Goal: Task Accomplishment & Management: Complete application form

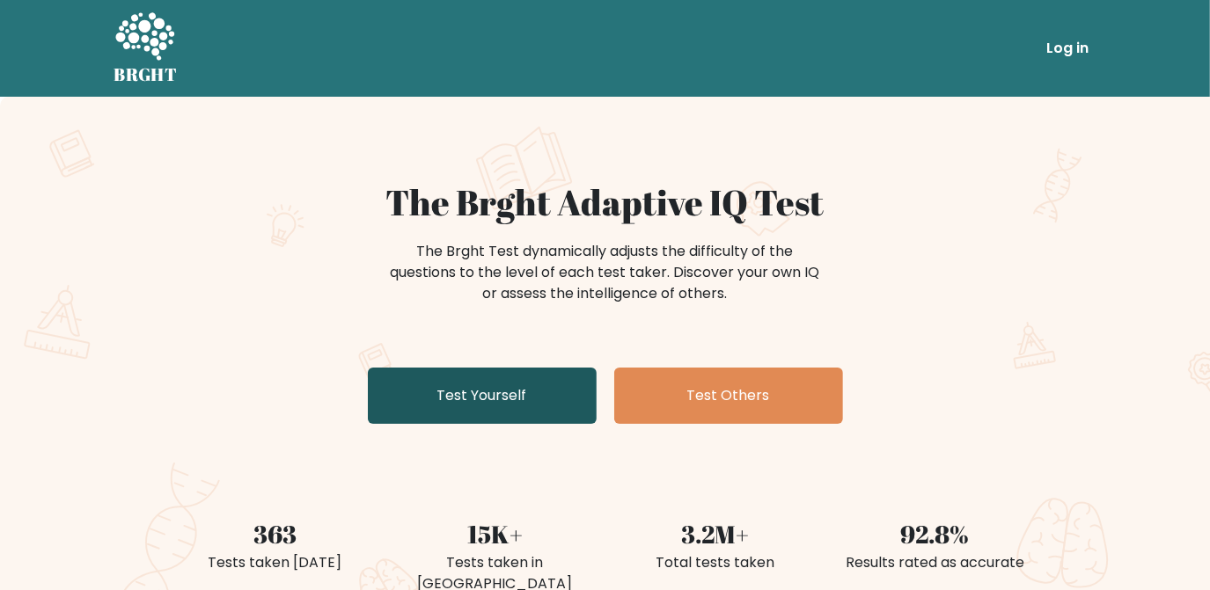
click at [520, 412] on link "Test Yourself" at bounding box center [482, 396] width 229 height 56
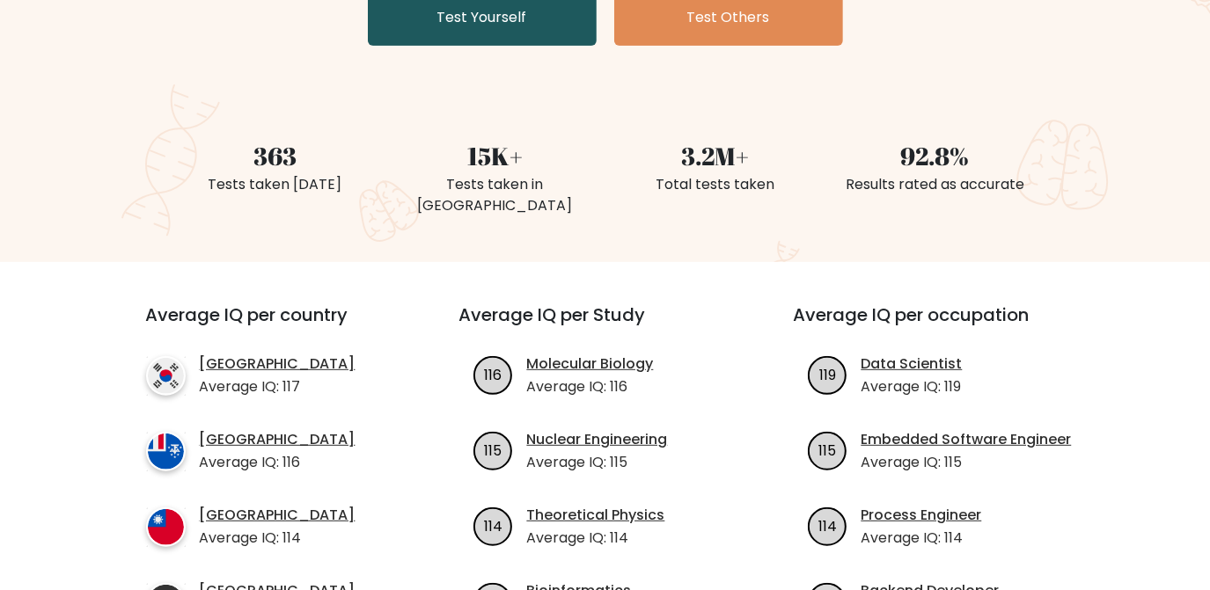
scroll to position [497, 0]
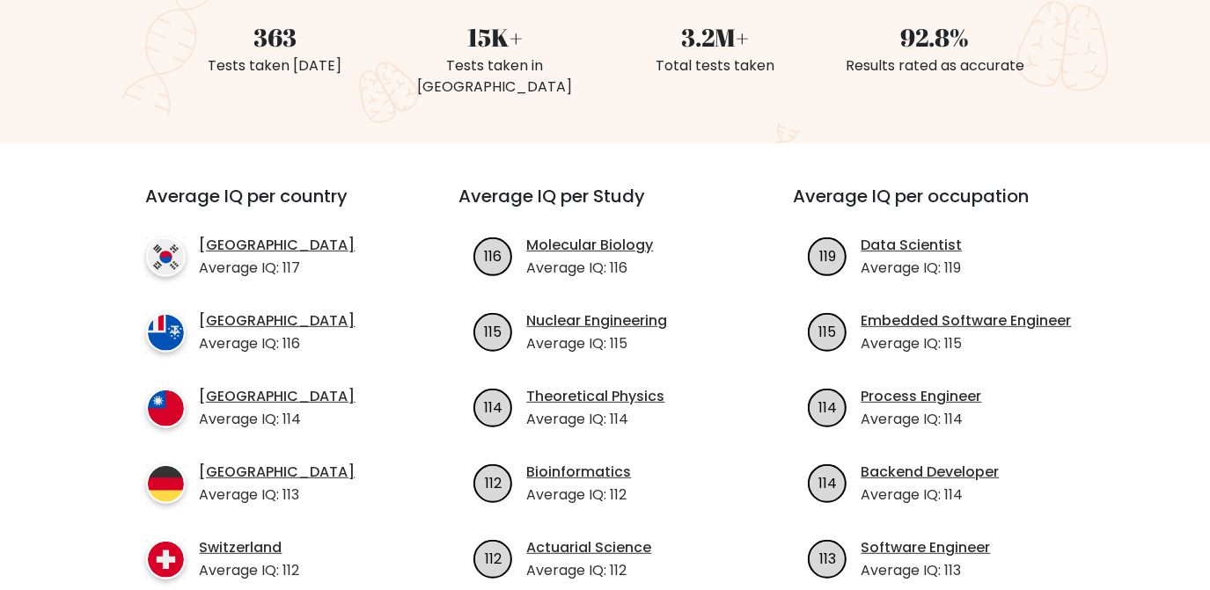
click at [520, 412] on ul "116 Molecular Biology Average IQ: 116 115 114" at bounding box center [605, 408] width 292 height 347
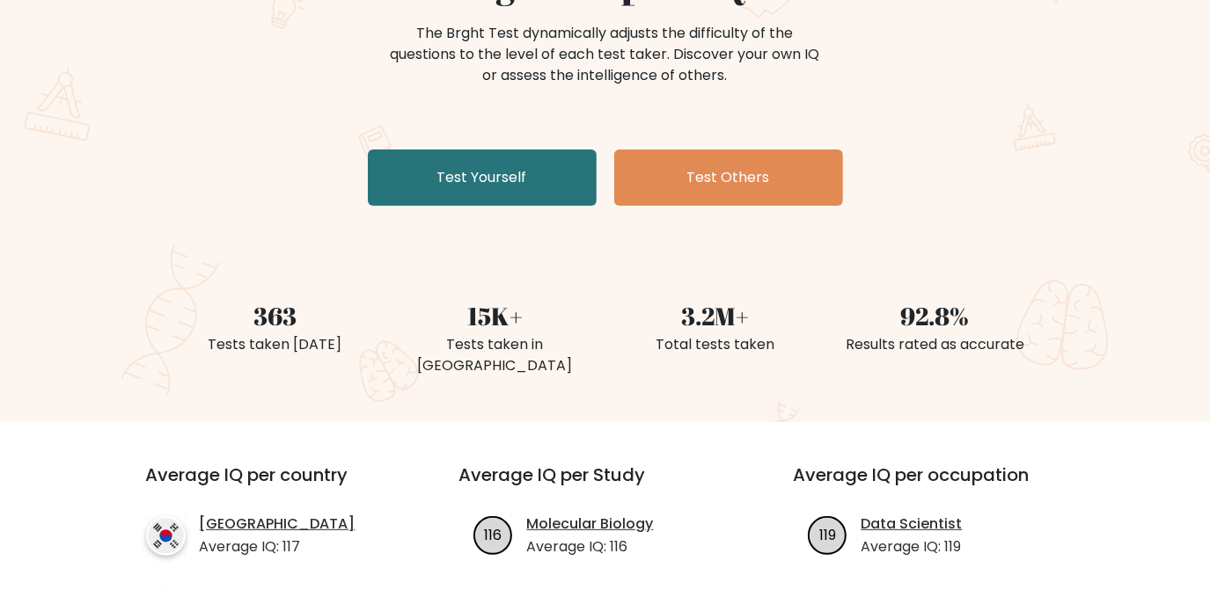
scroll to position [0, 0]
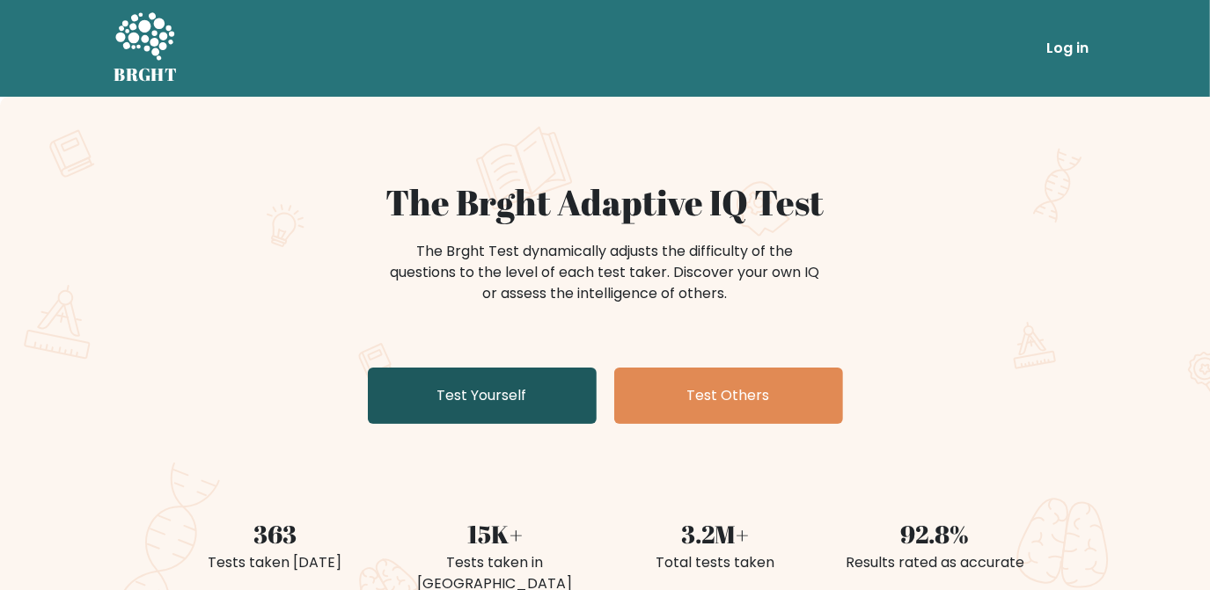
click at [487, 415] on link "Test Yourself" at bounding box center [482, 396] width 229 height 56
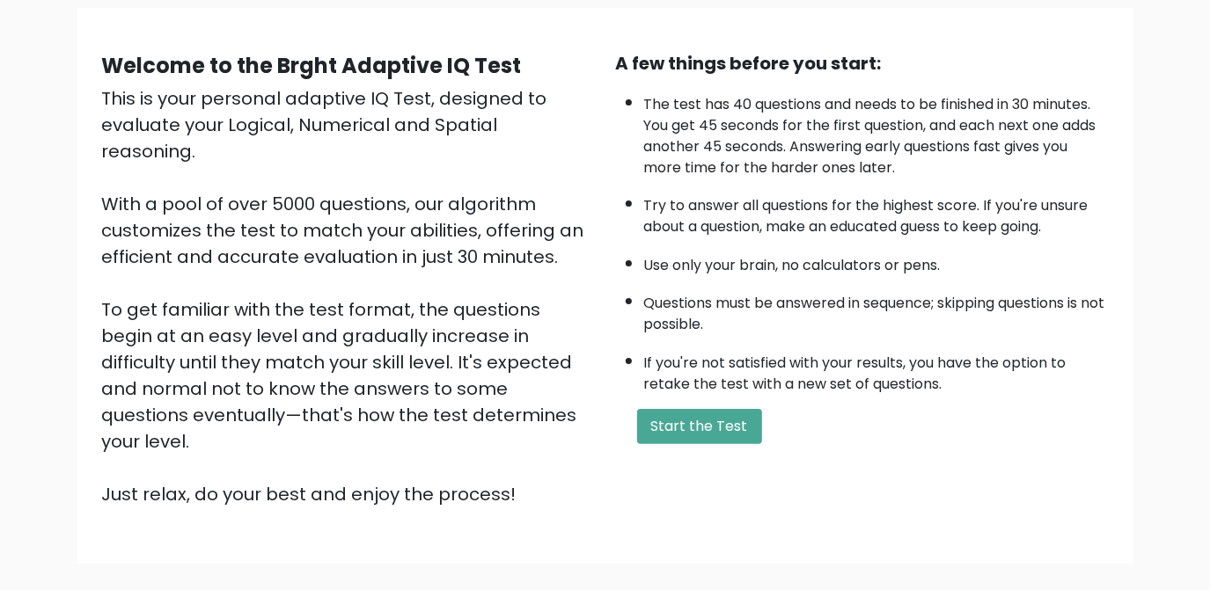
scroll to position [148, 0]
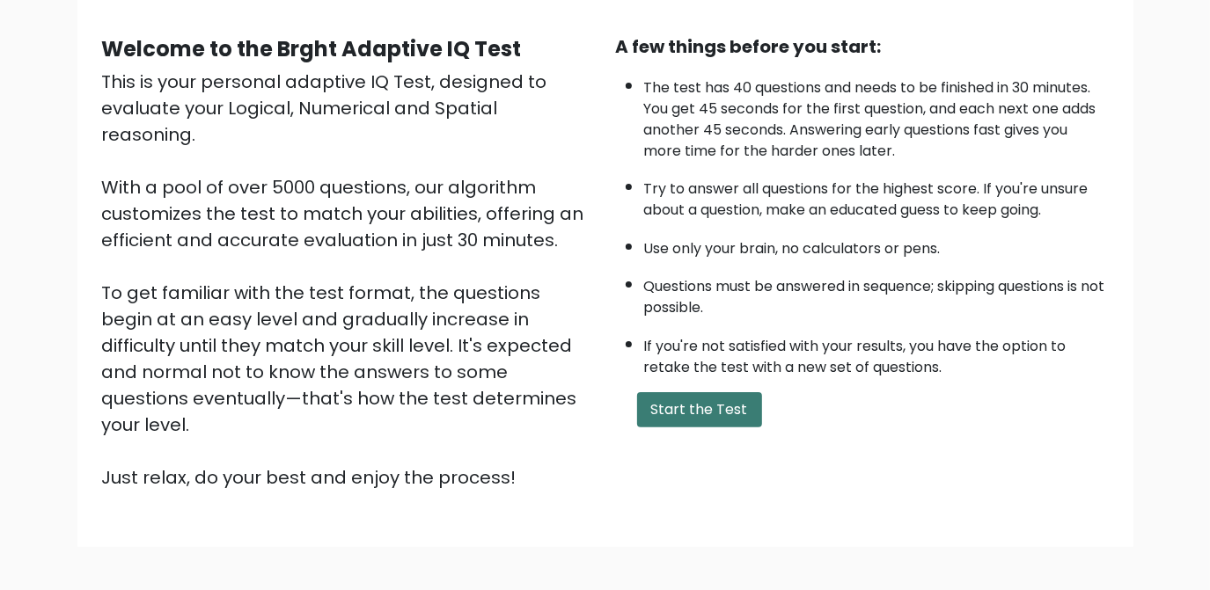
click at [681, 403] on button "Start the Test" at bounding box center [699, 409] width 125 height 35
click at [671, 406] on button "Start the Test" at bounding box center [699, 409] width 125 height 35
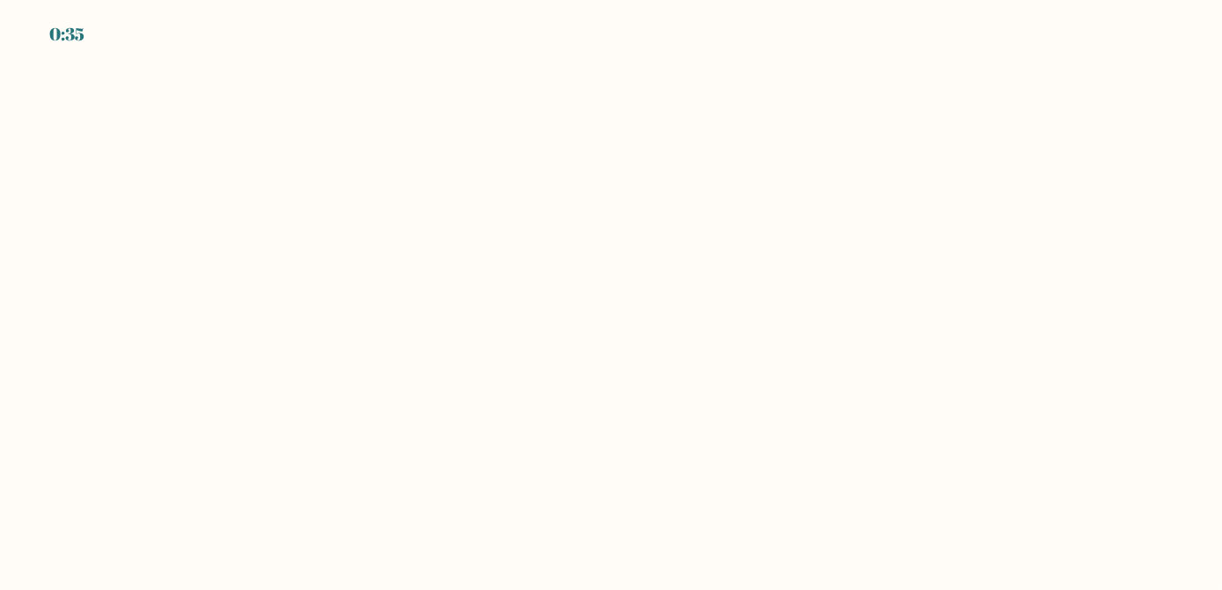
click at [913, 36] on div "0:35" at bounding box center [611, 24] width 1222 height 48
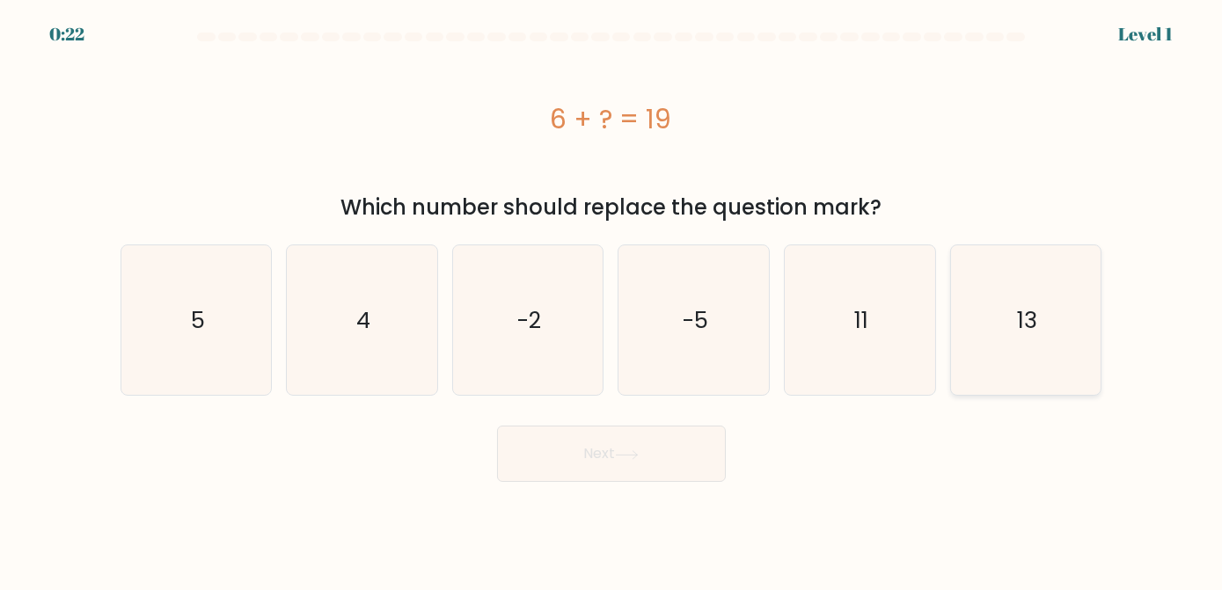
click at [1084, 346] on icon "13" at bounding box center [1026, 320] width 150 height 150
click at [612, 300] on input "f. 13" at bounding box center [611, 298] width 1 height 4
radio input "true"
click at [679, 471] on button "Next" at bounding box center [611, 454] width 229 height 56
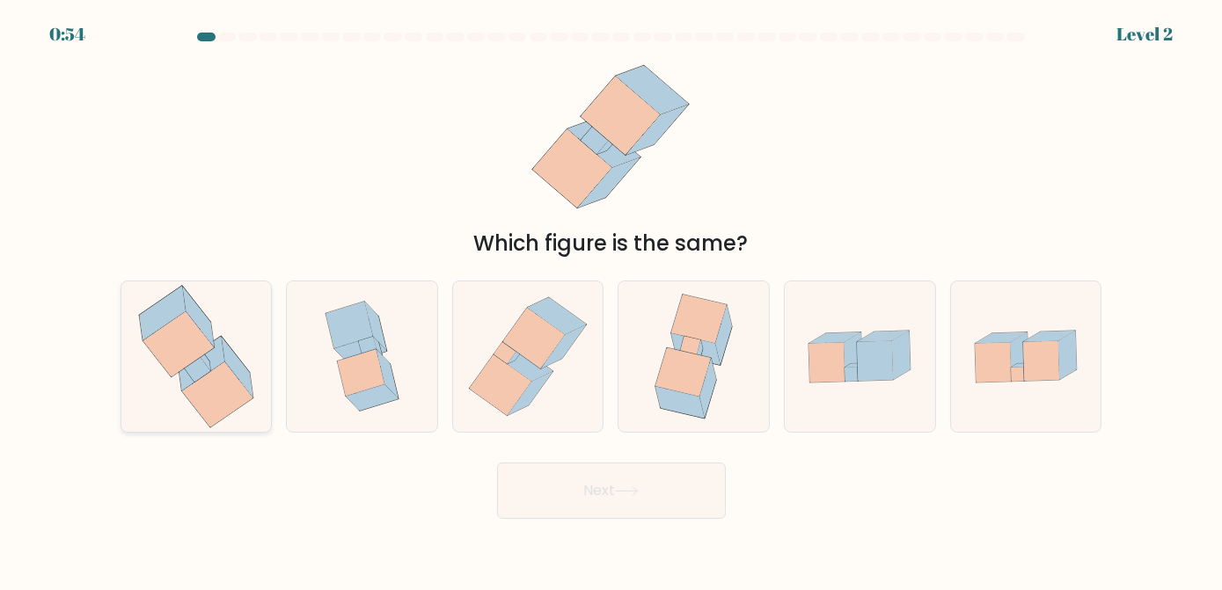
click at [204, 355] on icon at bounding box center [196, 361] width 26 height 26
click at [611, 300] on input "a." at bounding box center [611, 298] width 1 height 4
radio input "true"
click at [662, 487] on button "Next" at bounding box center [611, 491] width 229 height 56
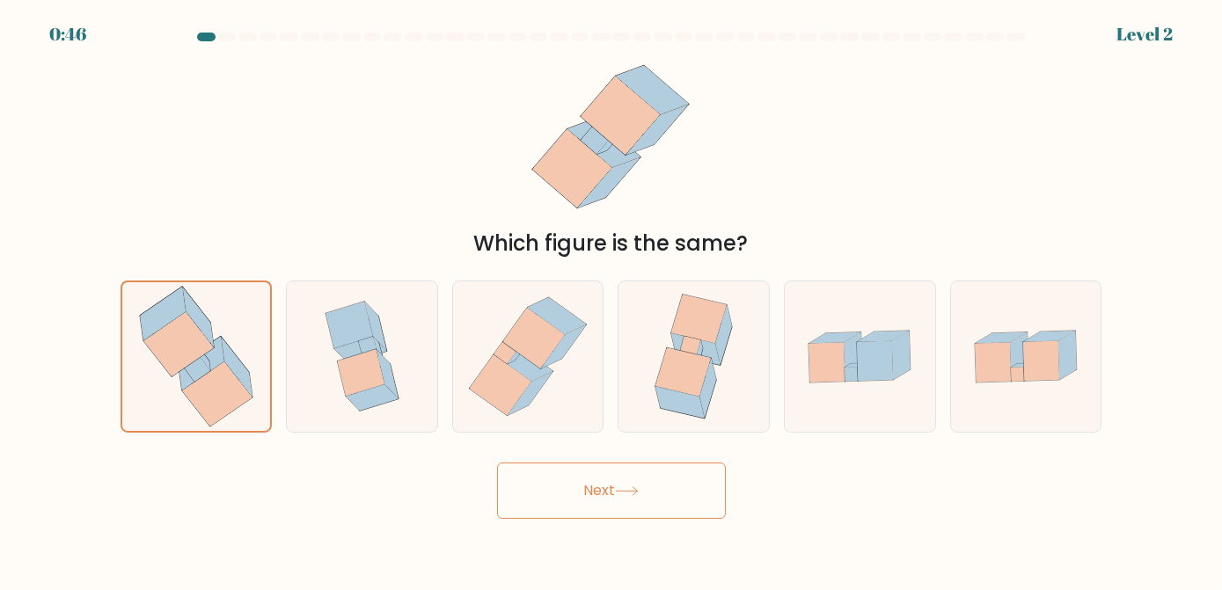
click at [509, 480] on button "Next" at bounding box center [611, 491] width 229 height 56
click at [605, 510] on button "Next" at bounding box center [611, 491] width 229 height 56
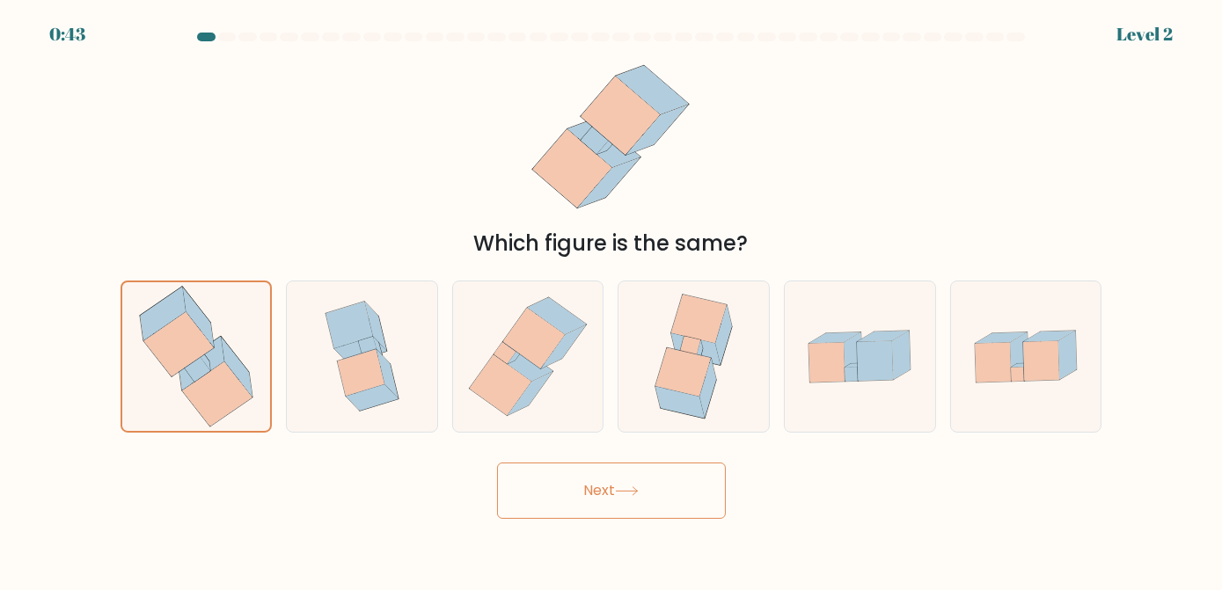
click at [605, 510] on button "Next" at bounding box center [611, 491] width 229 height 56
click at [722, 472] on button "Next" at bounding box center [611, 491] width 229 height 56
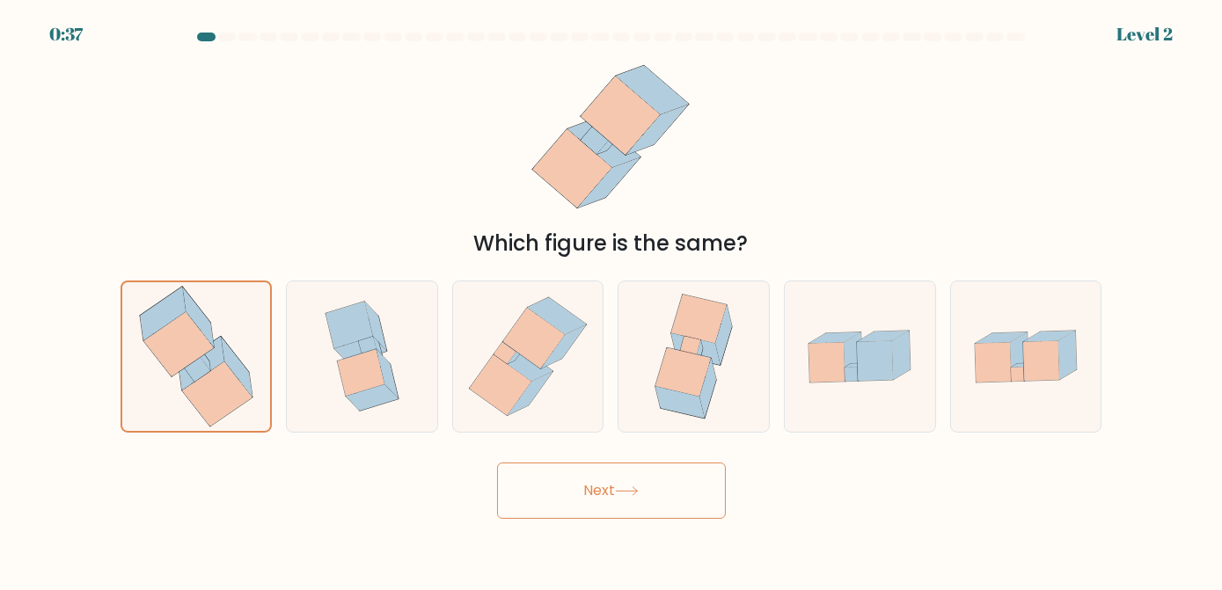
click at [722, 472] on button "Next" at bounding box center [611, 491] width 229 height 56
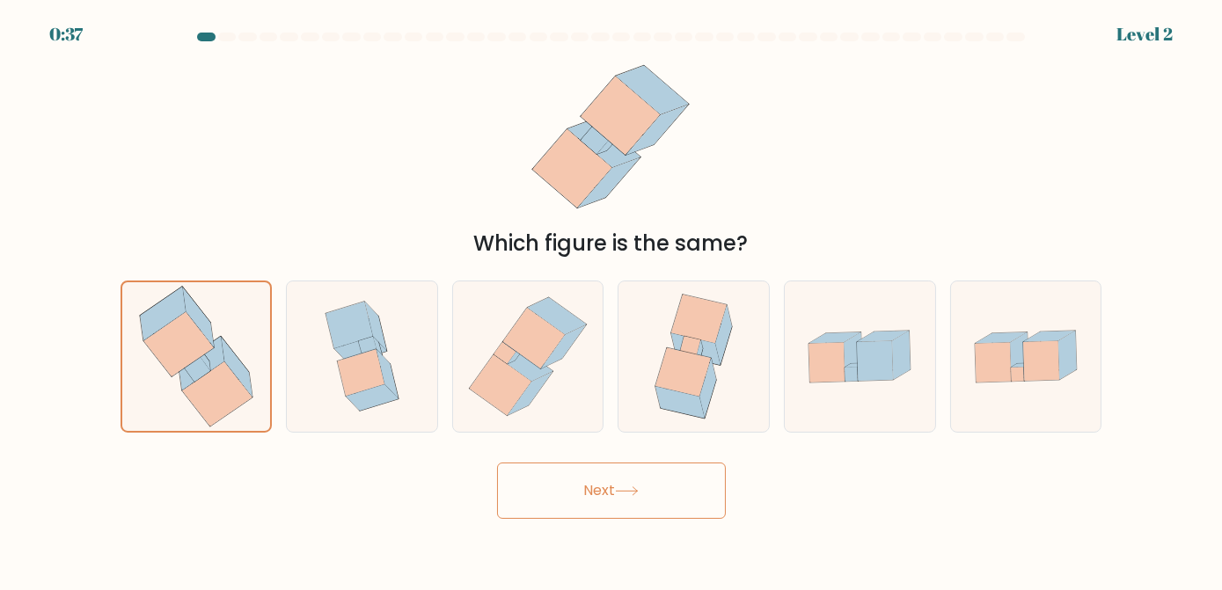
click at [722, 472] on button "Next" at bounding box center [611, 491] width 229 height 56
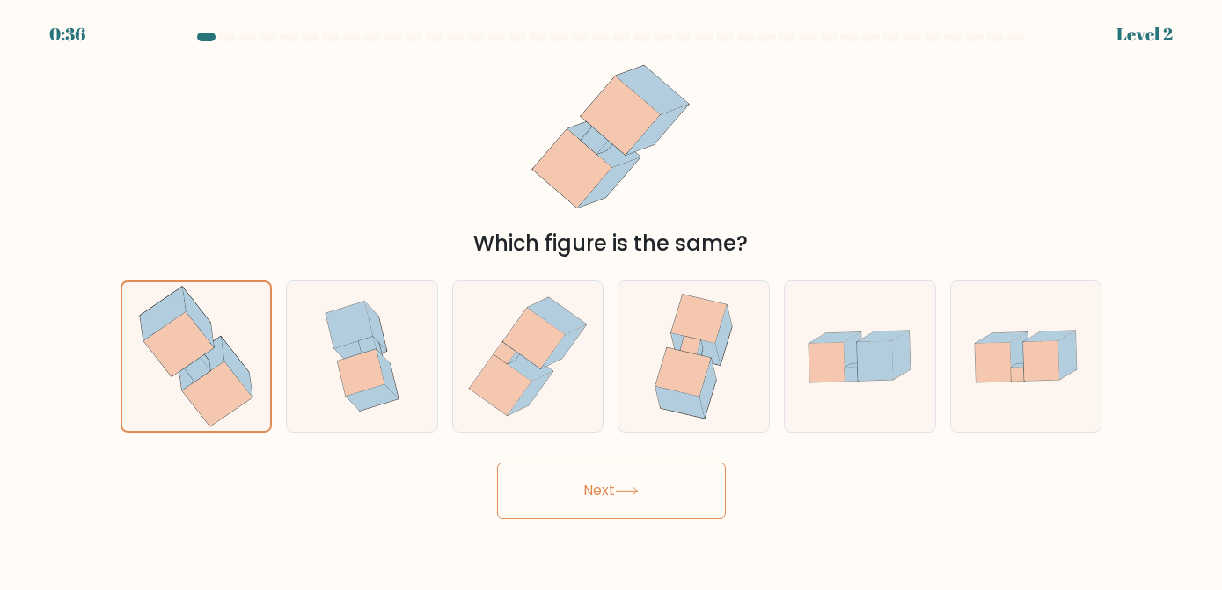
click at [722, 472] on button "Next" at bounding box center [611, 491] width 229 height 56
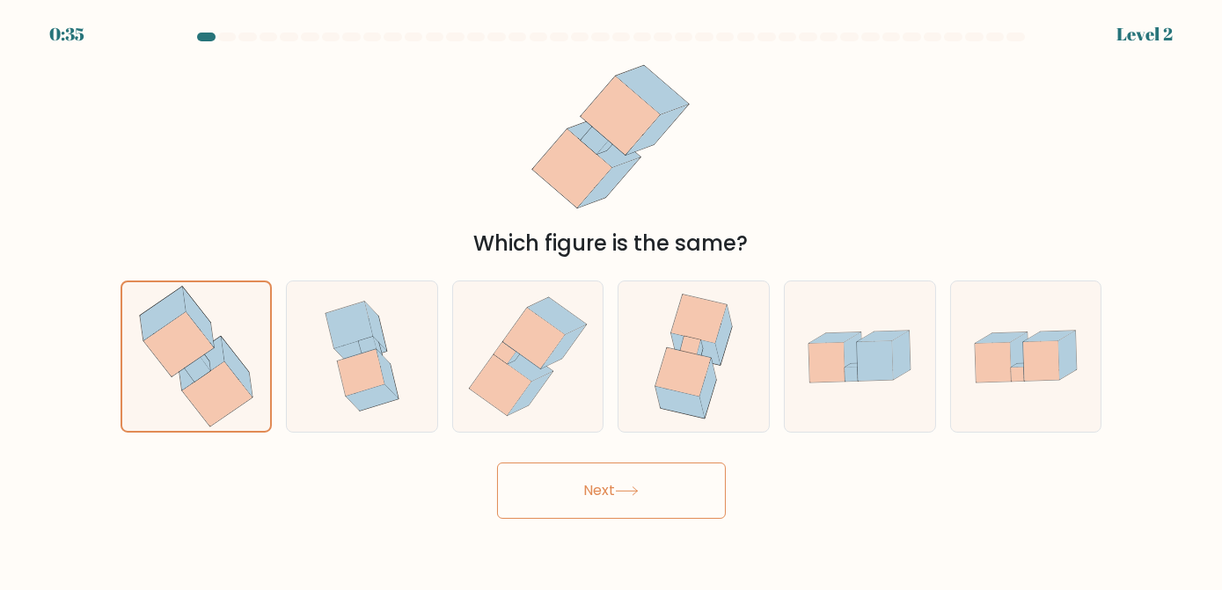
click at [722, 472] on button "Next" at bounding box center [611, 491] width 229 height 56
click at [642, 508] on button "Next" at bounding box center [611, 491] width 229 height 56
